Goal: Transaction & Acquisition: Purchase product/service

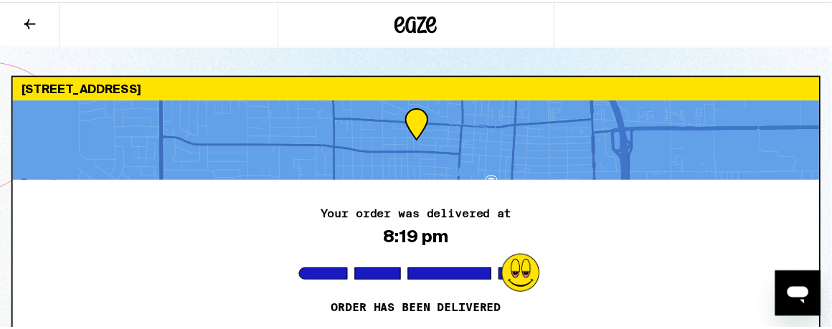
scroll to position [1085, 0]
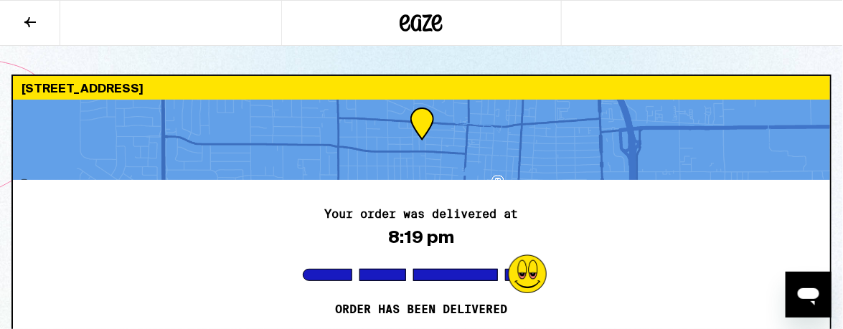
click at [29, 20] on icon at bounding box center [30, 22] width 17 height 17
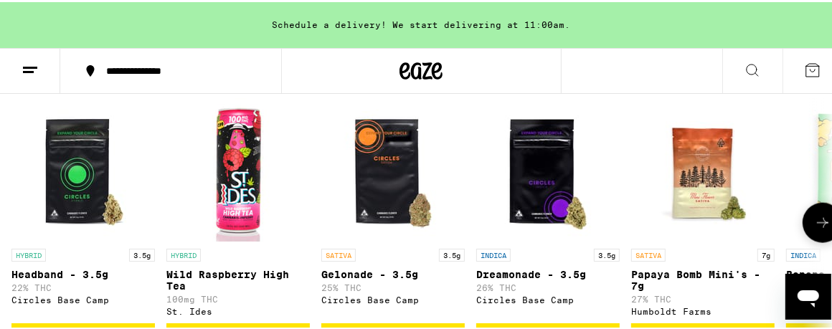
scroll to position [1147, 0]
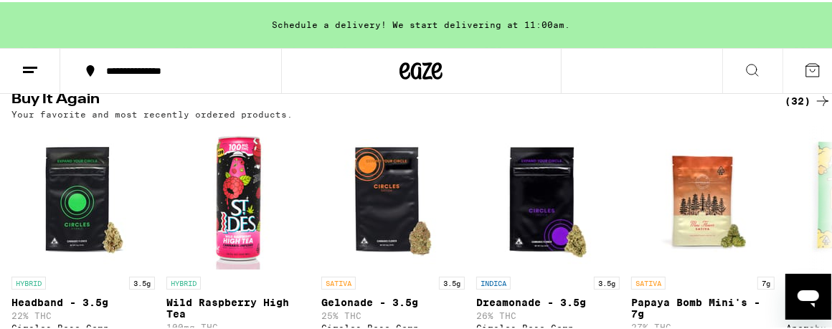
click at [814, 108] on icon at bounding box center [822, 98] width 17 height 17
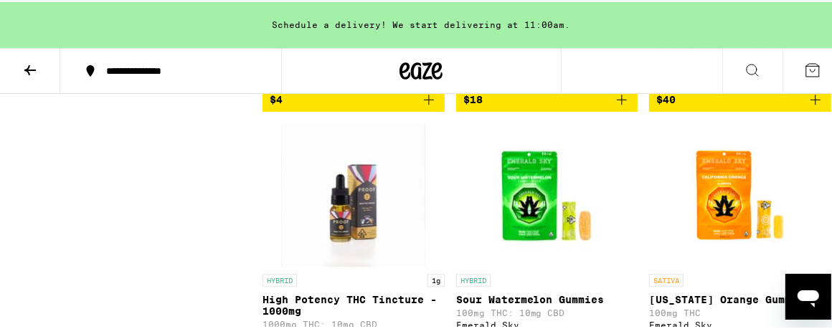
scroll to position [2223, 0]
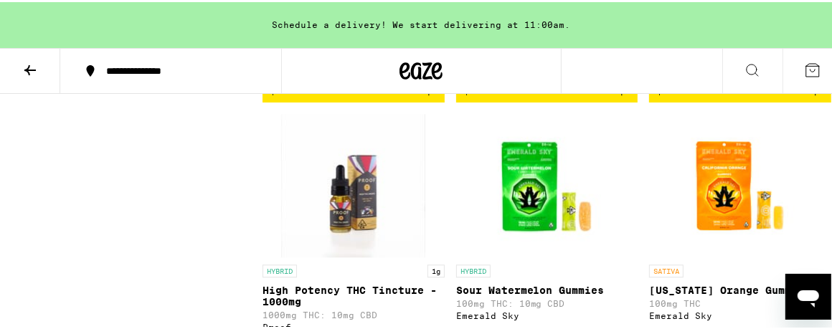
click at [730, 97] on span "$40" at bounding box center [740, 88] width 168 height 17
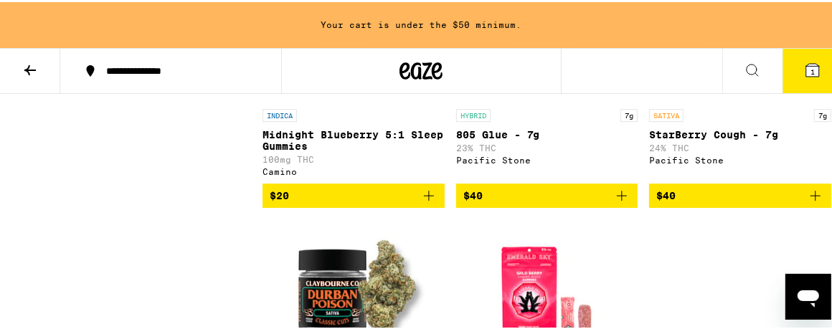
scroll to position [2653, 0]
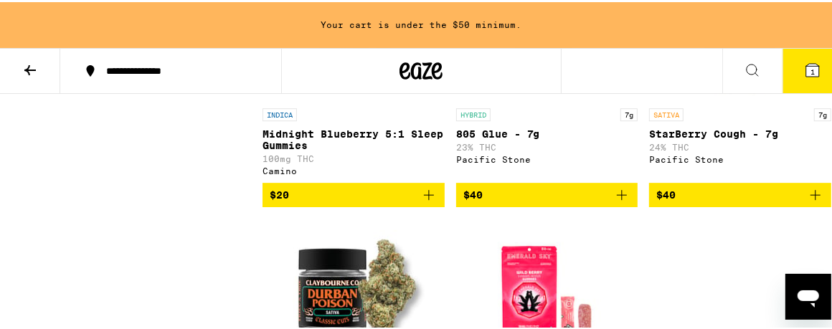
click at [727, 201] on span "$40" at bounding box center [740, 192] width 168 height 17
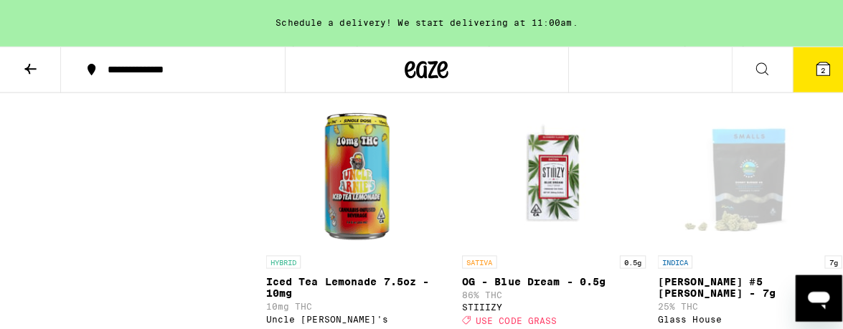
scroll to position [1936, 0]
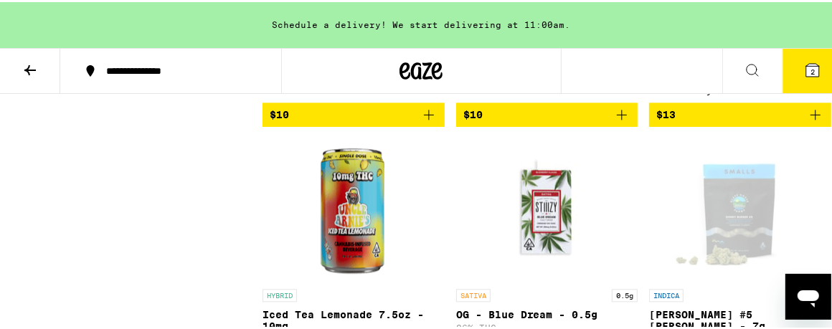
click at [810, 69] on span "2" at bounding box center [812, 69] width 4 height 9
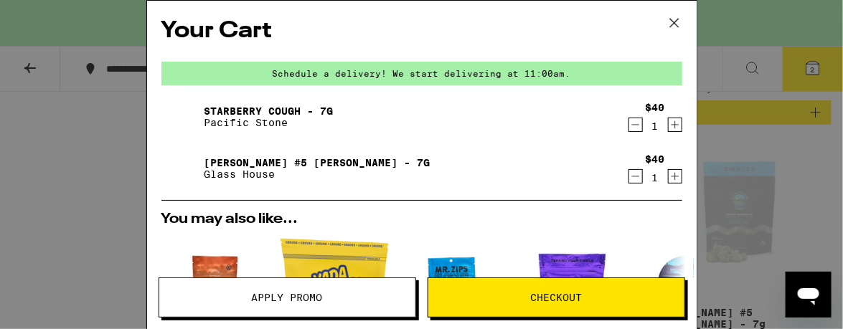
click at [676, 20] on icon at bounding box center [673, 23] width 9 height 9
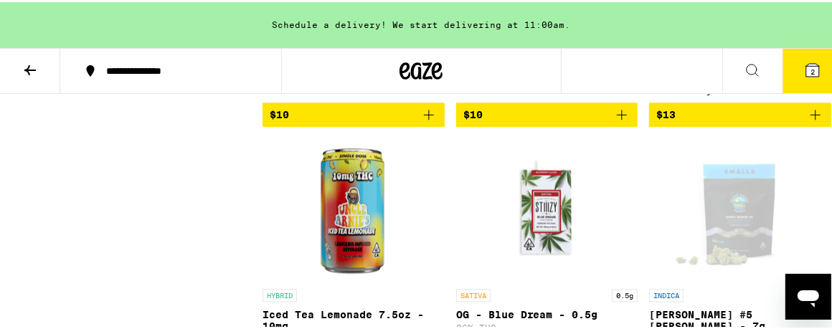
click at [731, 232] on div "Open page for Donny Burger #5 Smalls - 7g from Glass House" at bounding box center [739, 207] width 143 height 143
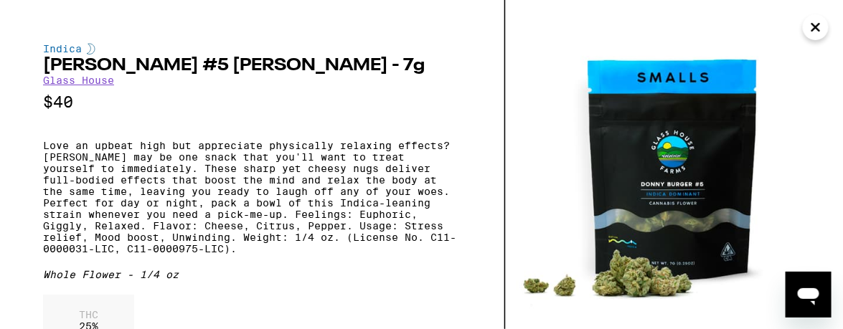
click at [815, 26] on icon "Close" at bounding box center [815, 27] width 7 height 7
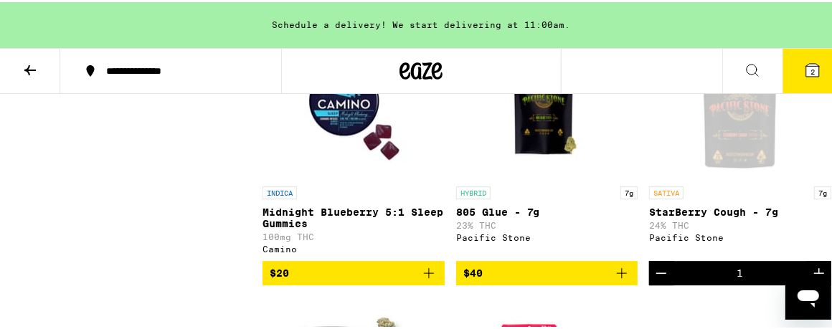
scroll to position [2723, 0]
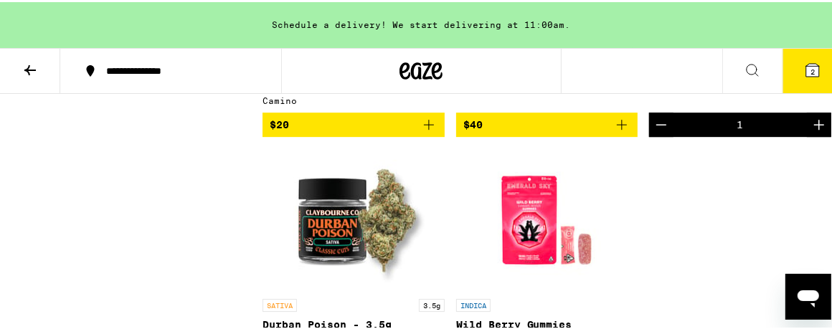
click at [533, 131] on span "$40" at bounding box center [547, 122] width 168 height 17
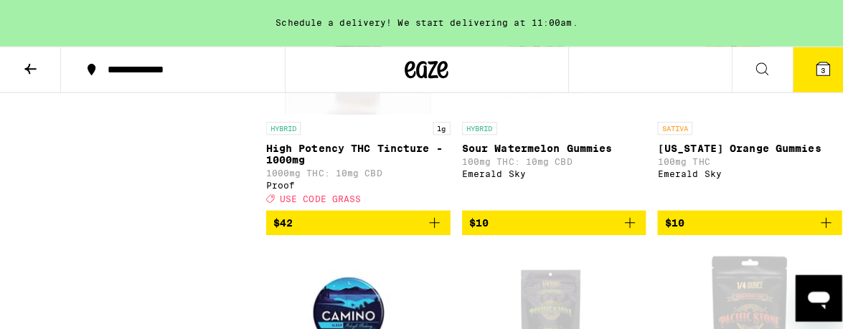
scroll to position [2150, 0]
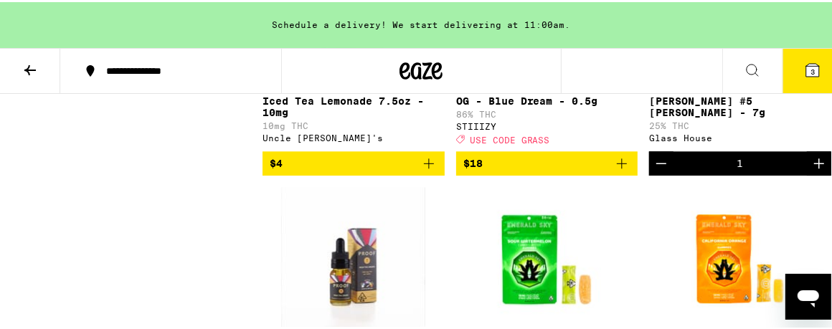
click at [810, 67] on span "3" at bounding box center [812, 69] width 4 height 9
